Goal: Find specific page/section: Find specific page/section

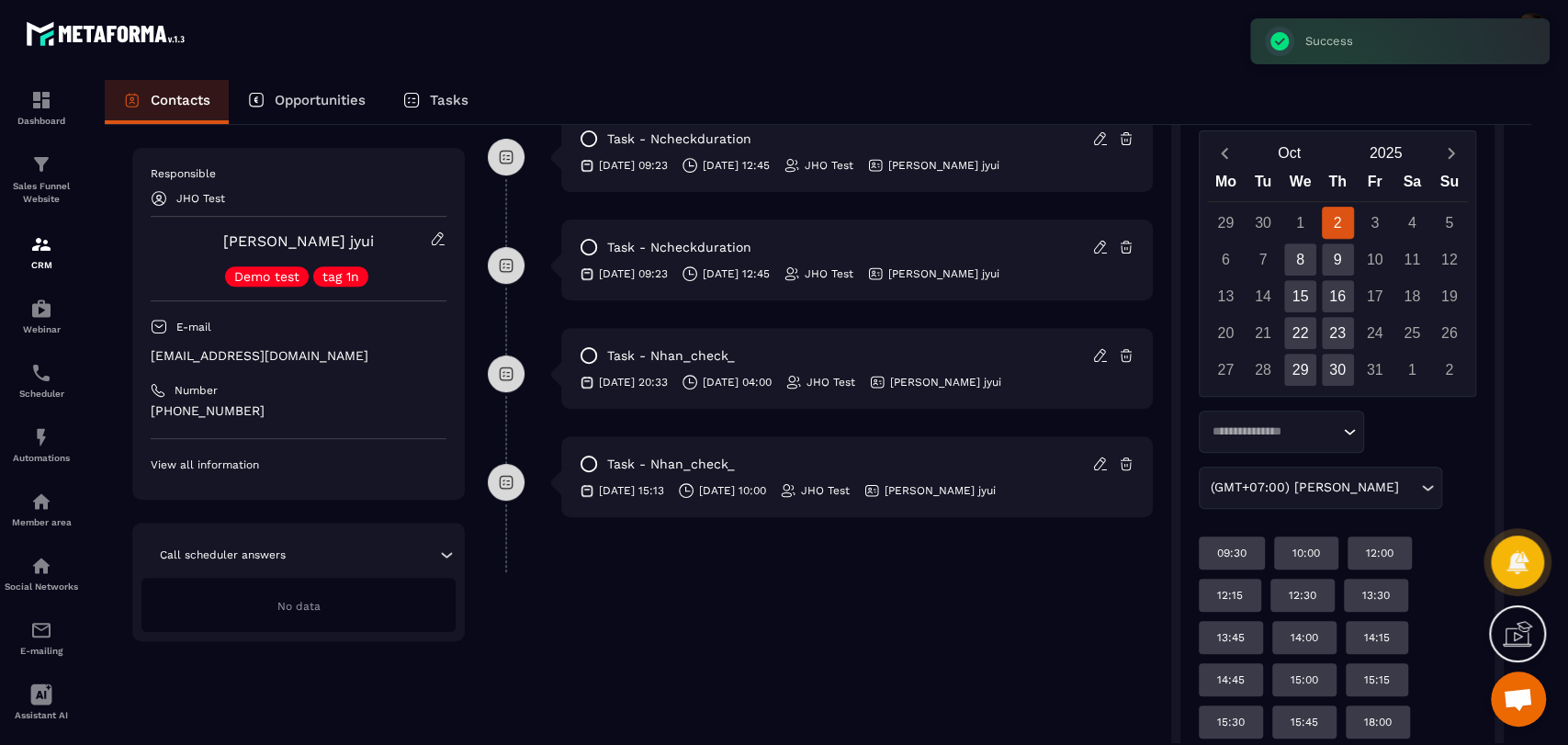
scroll to position [475, 0]
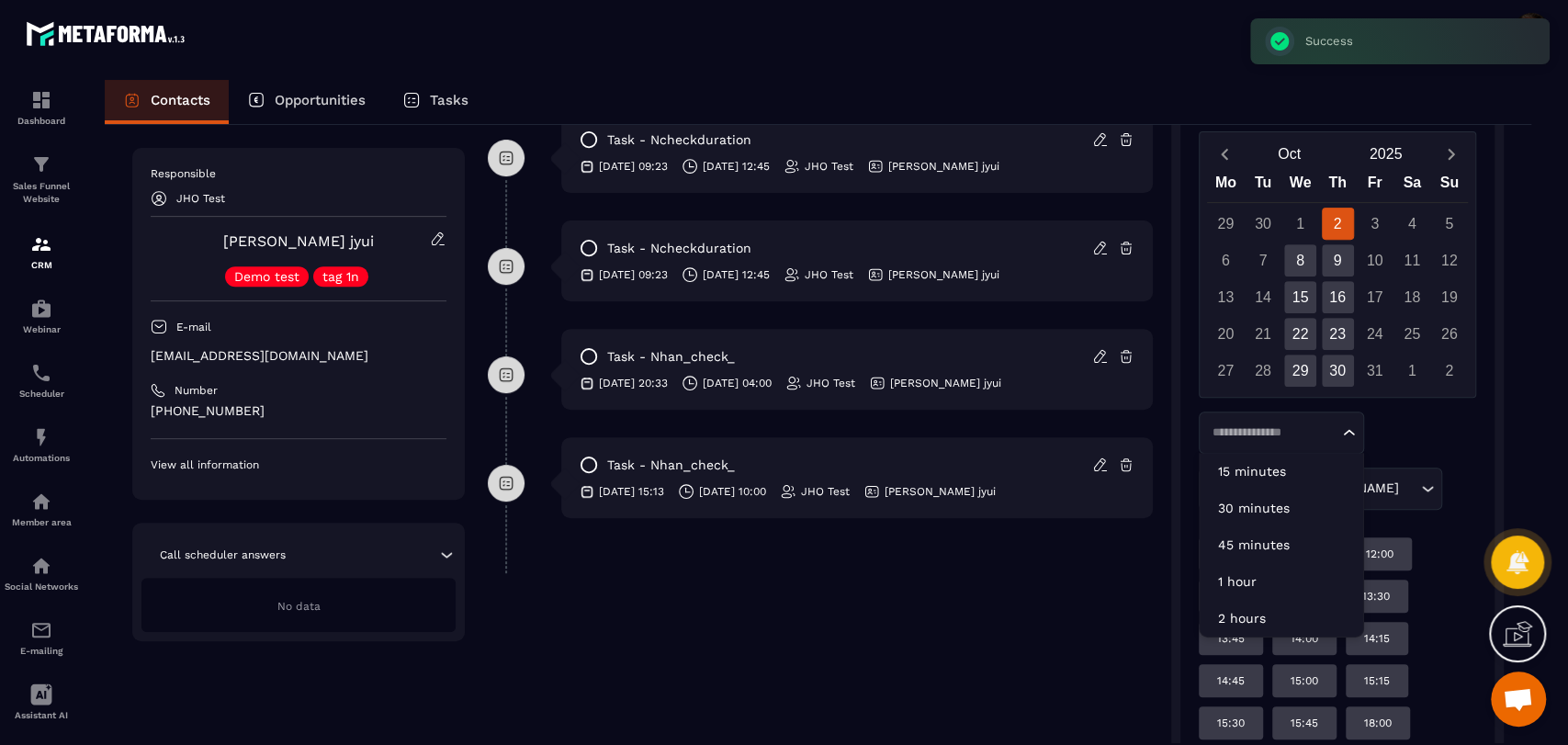
click at [1274, 443] on div "Loading..." at bounding box center [1281, 432] width 166 height 42
click at [1274, 465] on p "15 minutes" at bounding box center [1281, 471] width 126 height 18
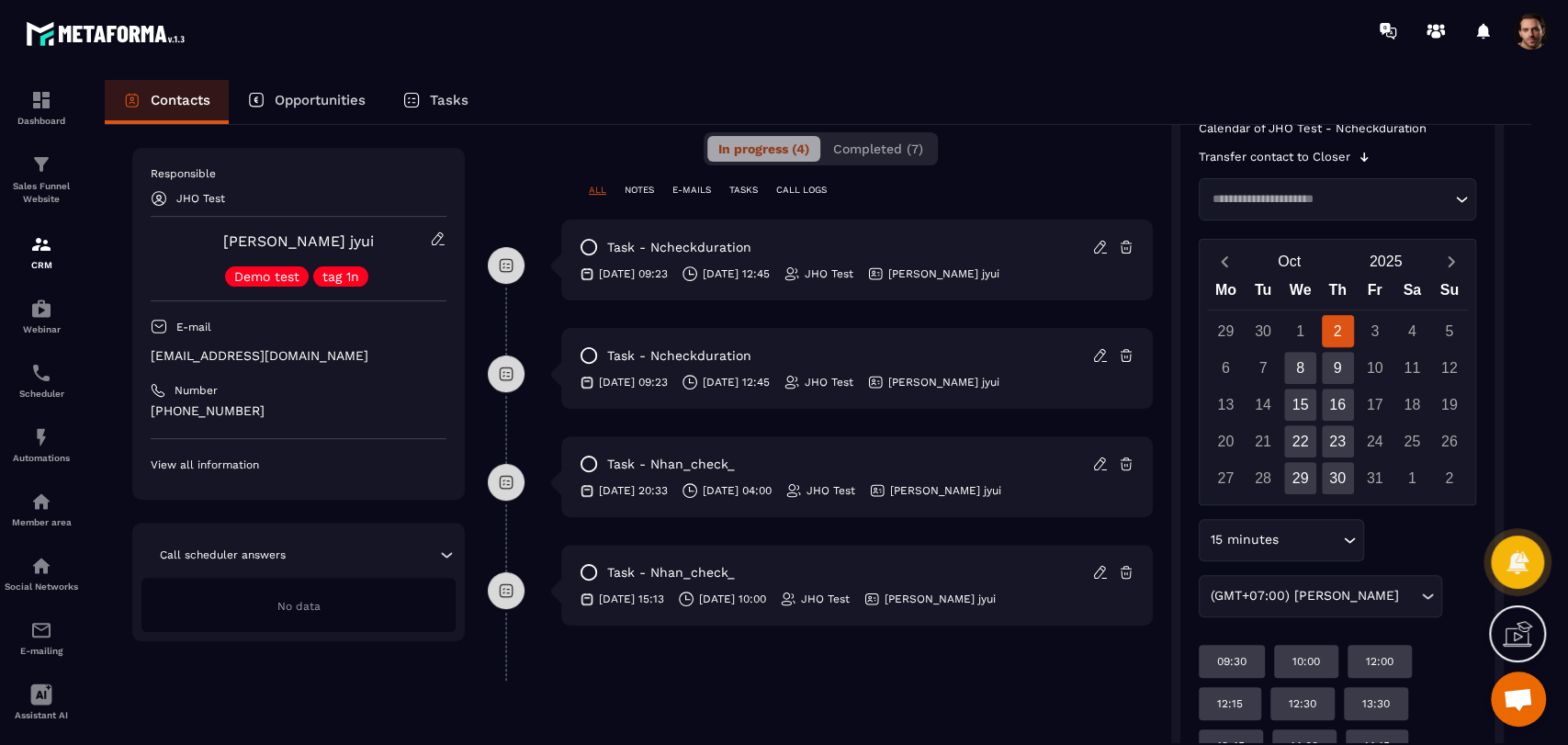
scroll to position [364, 0]
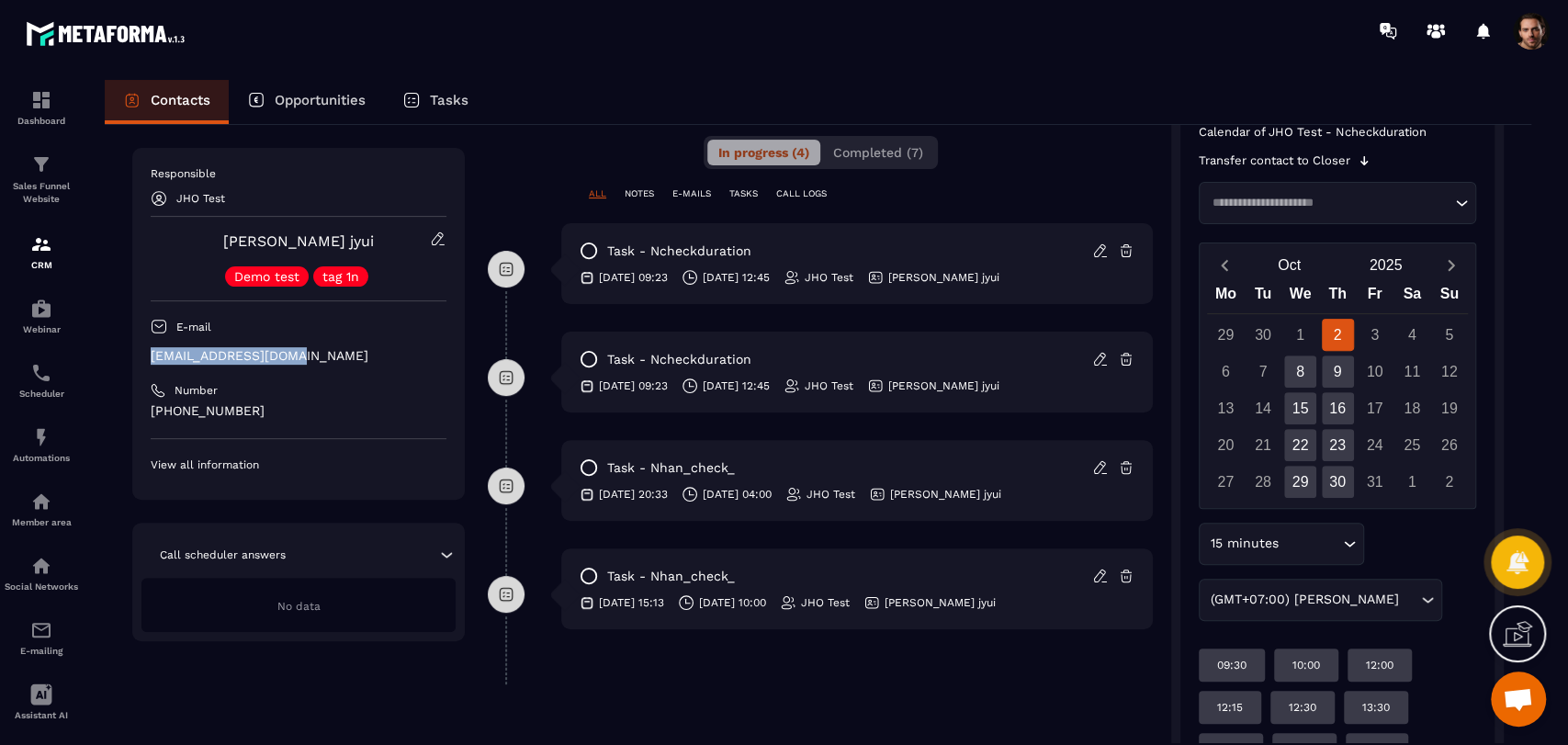
drag, startPoint x: 320, startPoint y: 352, endPoint x: 134, endPoint y: 356, distance: 186.0
click at [134, 356] on div "Responsible JHO Test [PERSON_NAME] jyui Demo test tag 1n E-mail [EMAIL_ADDRESS]…" at bounding box center [298, 324] width 333 height 352
copy p "[EMAIL_ADDRESS][DOMAIN_NAME]"
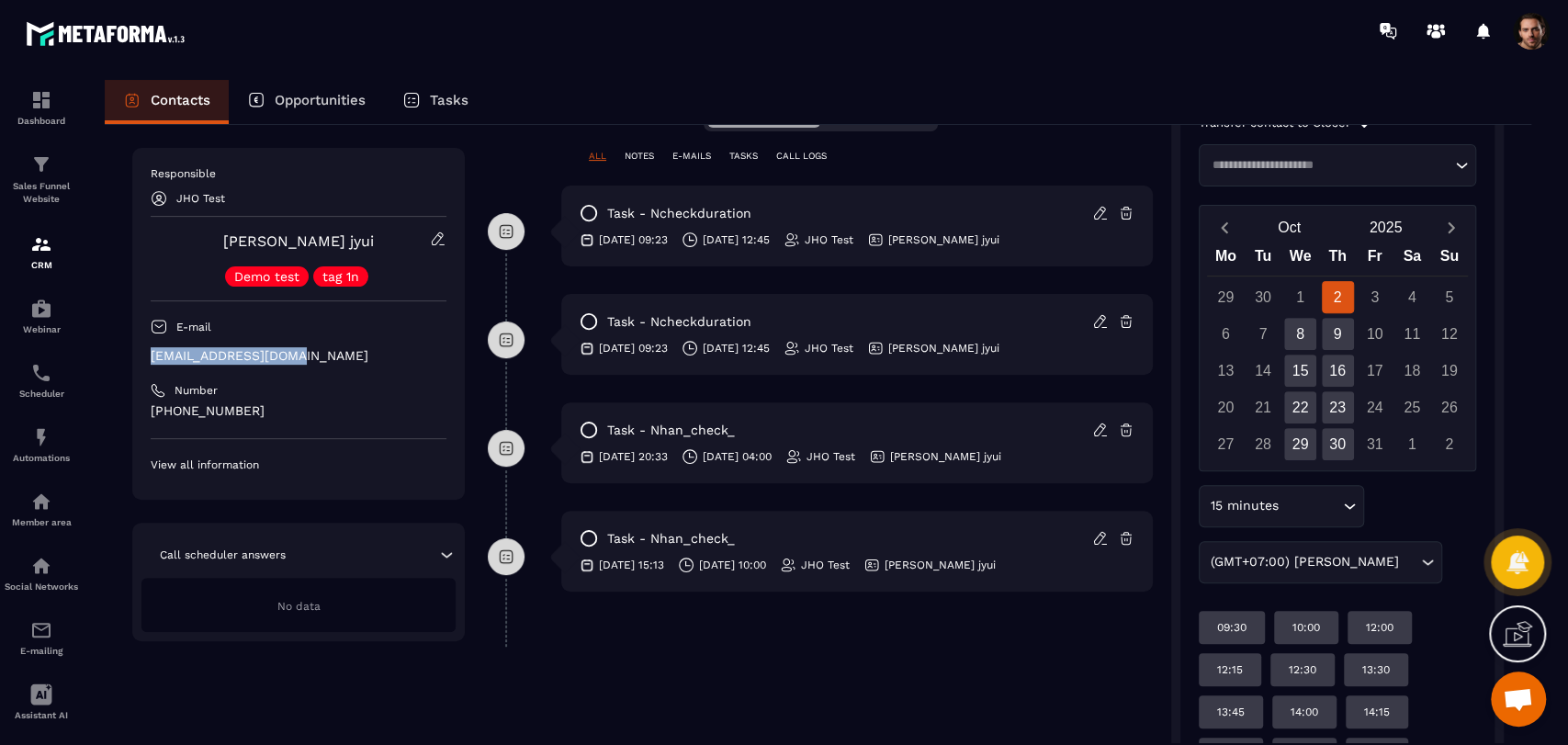
scroll to position [403, 0]
click at [960, 700] on div "**********" at bounding box center [820, 452] width 665 height 1299
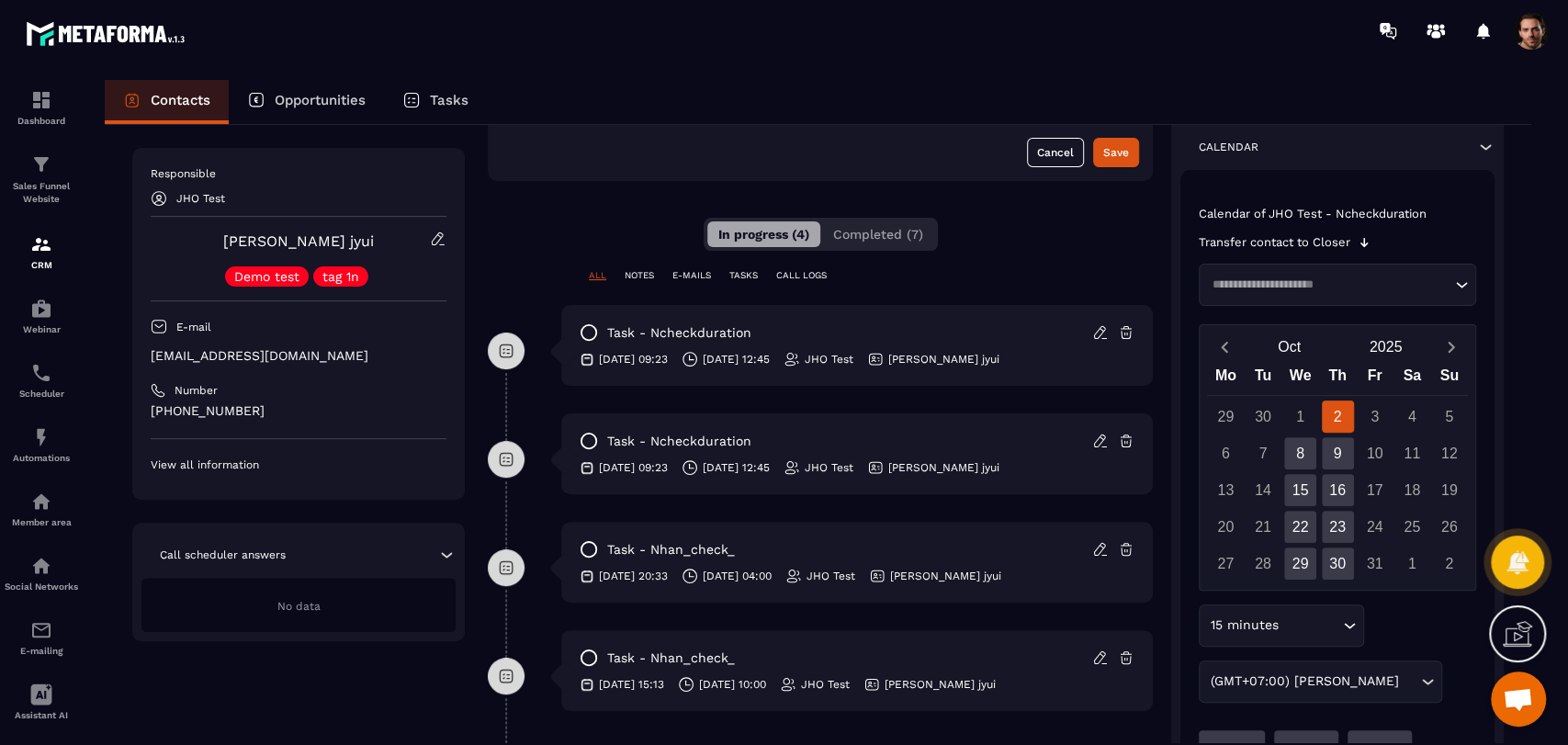
scroll to position [0, 0]
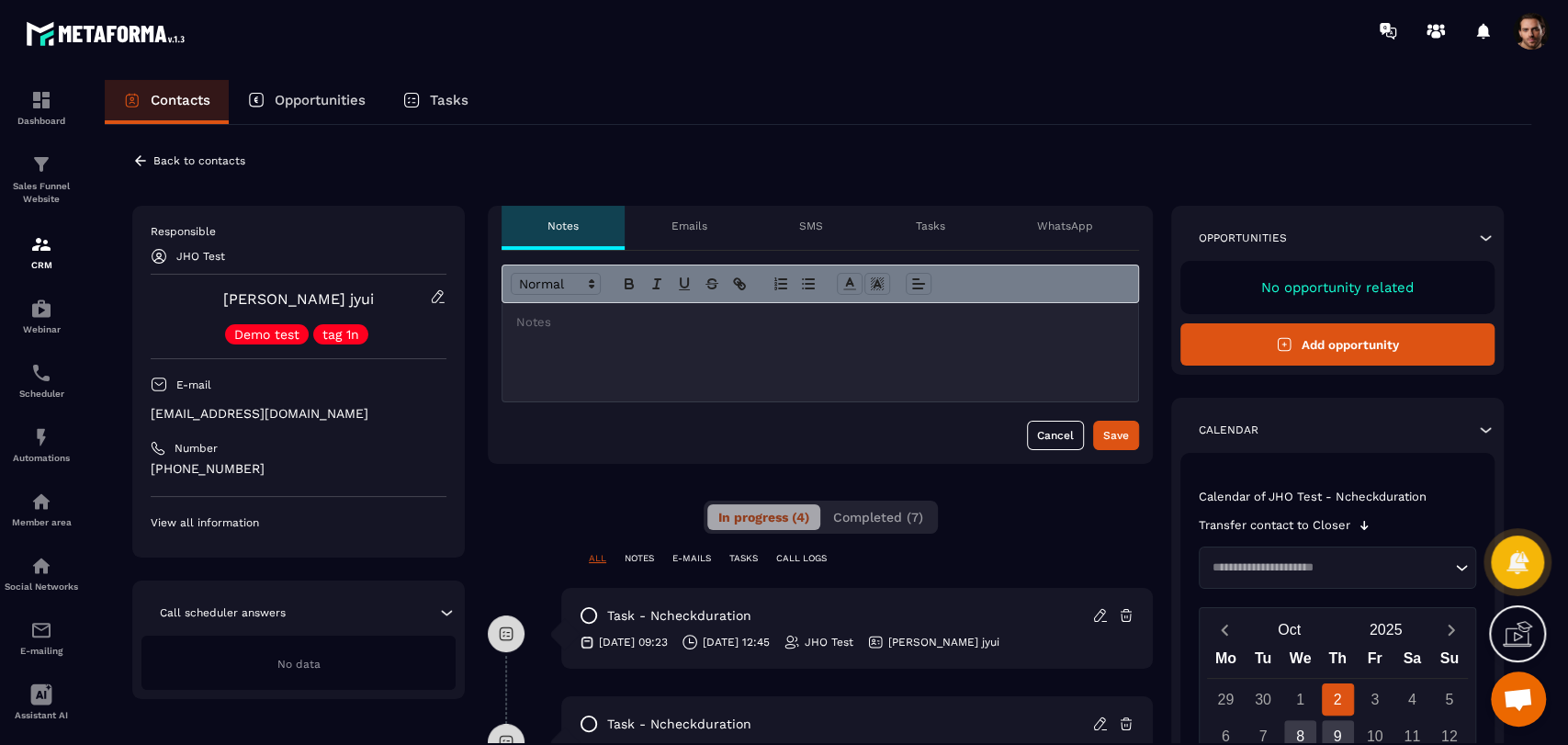
click at [140, 164] on icon at bounding box center [141, 160] width 11 height 11
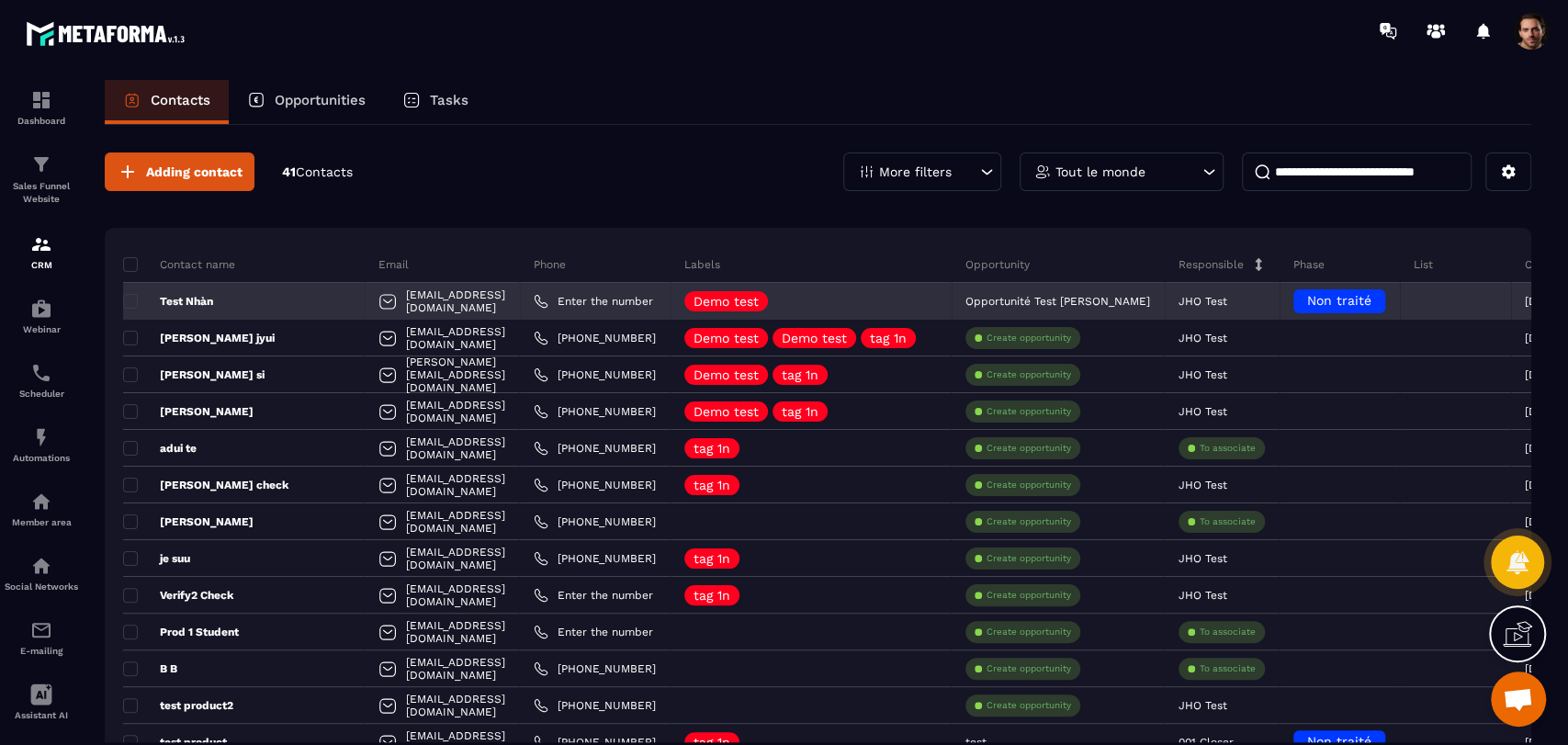
click at [177, 298] on p "Test Nhàn" at bounding box center [168, 300] width 90 height 14
